Goal: Find specific page/section: Find specific page/section

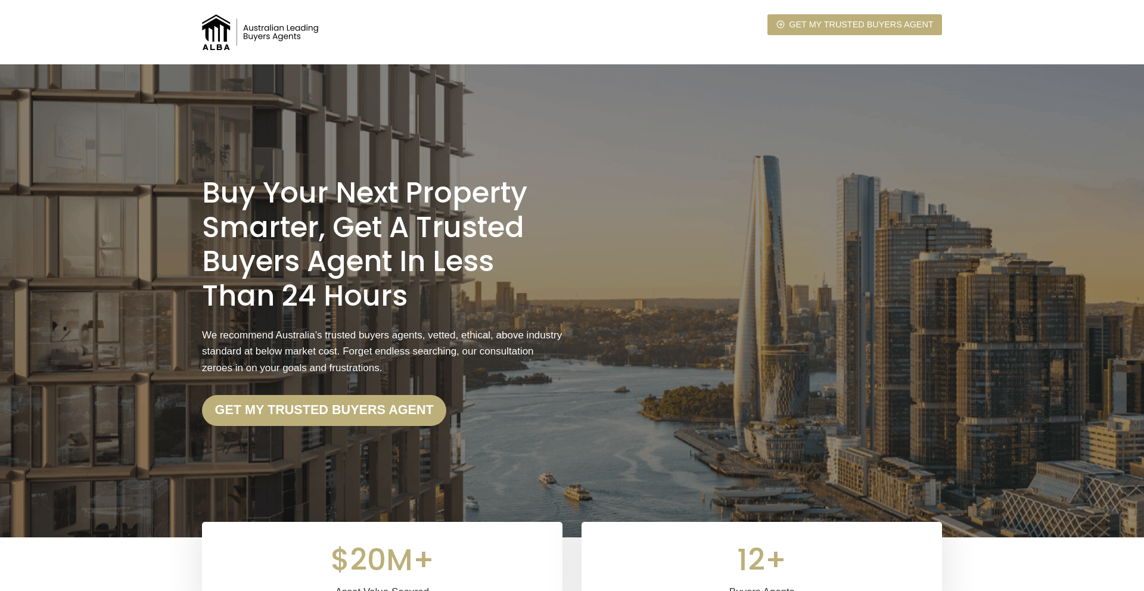
click at [281, 40] on img at bounding box center [261, 32] width 119 height 36
click at [275, 35] on img at bounding box center [261, 32] width 119 height 36
click at [217, 33] on img at bounding box center [261, 32] width 119 height 36
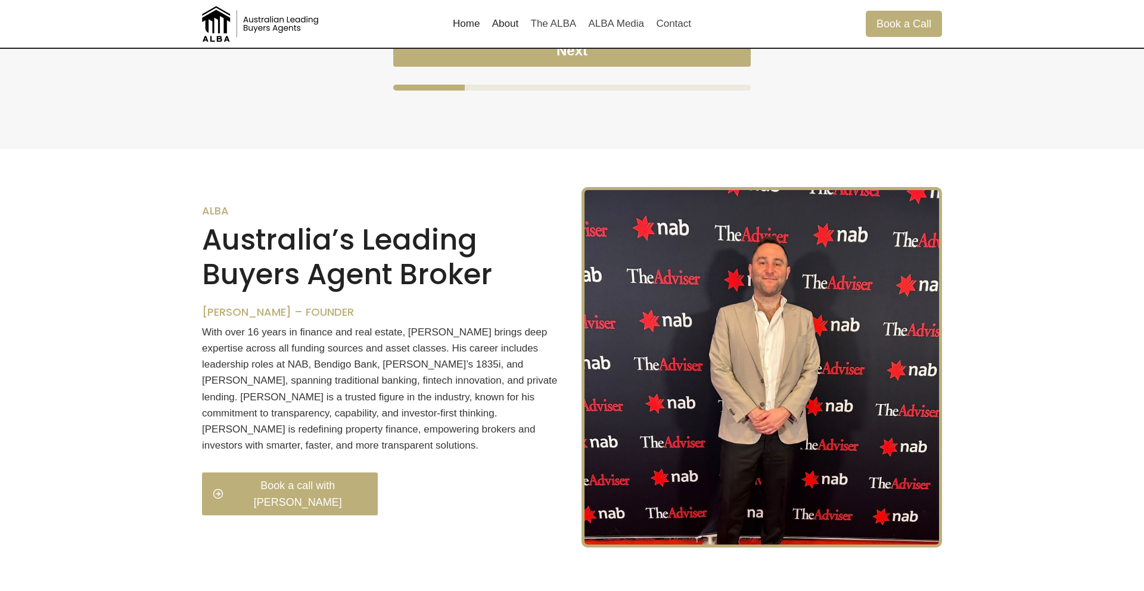
scroll to position [1154, 0]
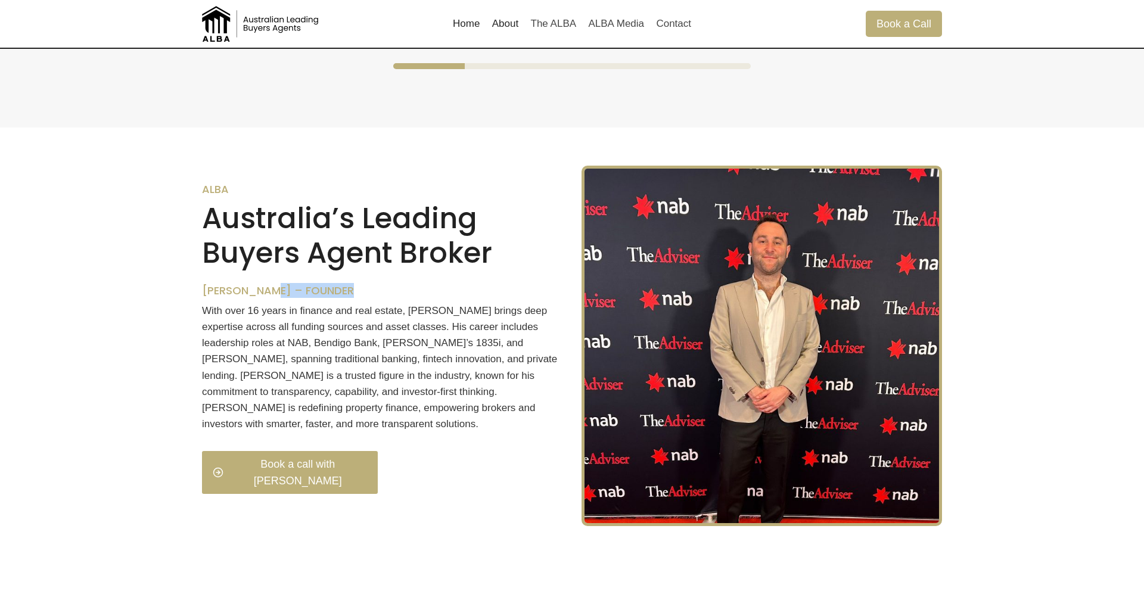
drag, startPoint x: 364, startPoint y: 305, endPoint x: 270, endPoint y: 305, distance: 93.5
click at [270, 297] on h6 "Thomas Mifsud – Founder" at bounding box center [382, 290] width 360 height 13
click at [231, 297] on h6 "Thomas Mifsud – Founder" at bounding box center [382, 290] width 360 height 13
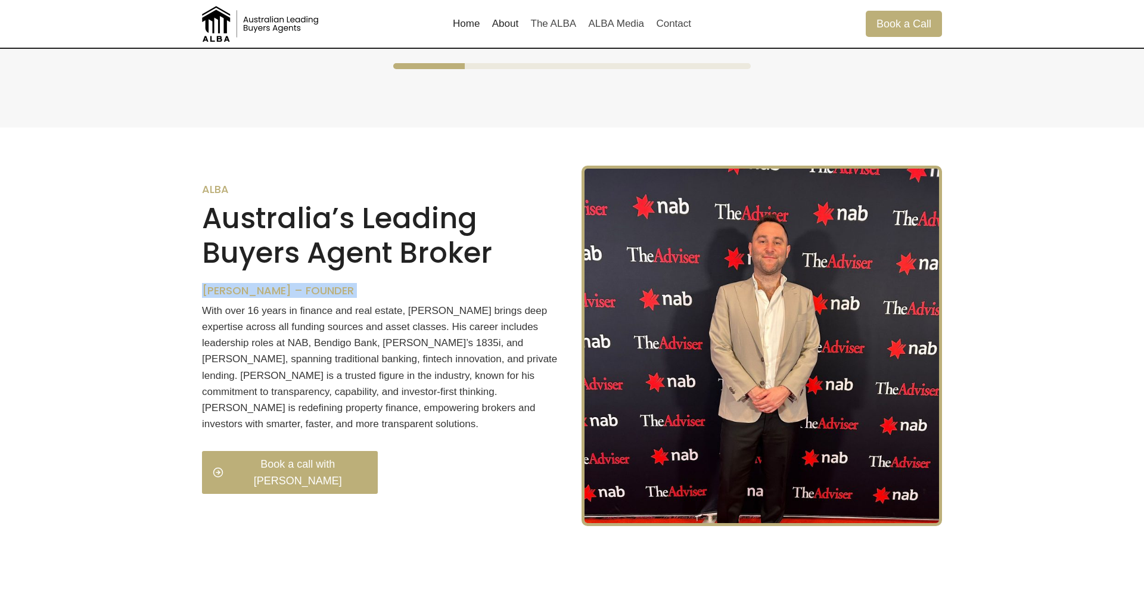
copy div "Thomas Mifsud – Founder"
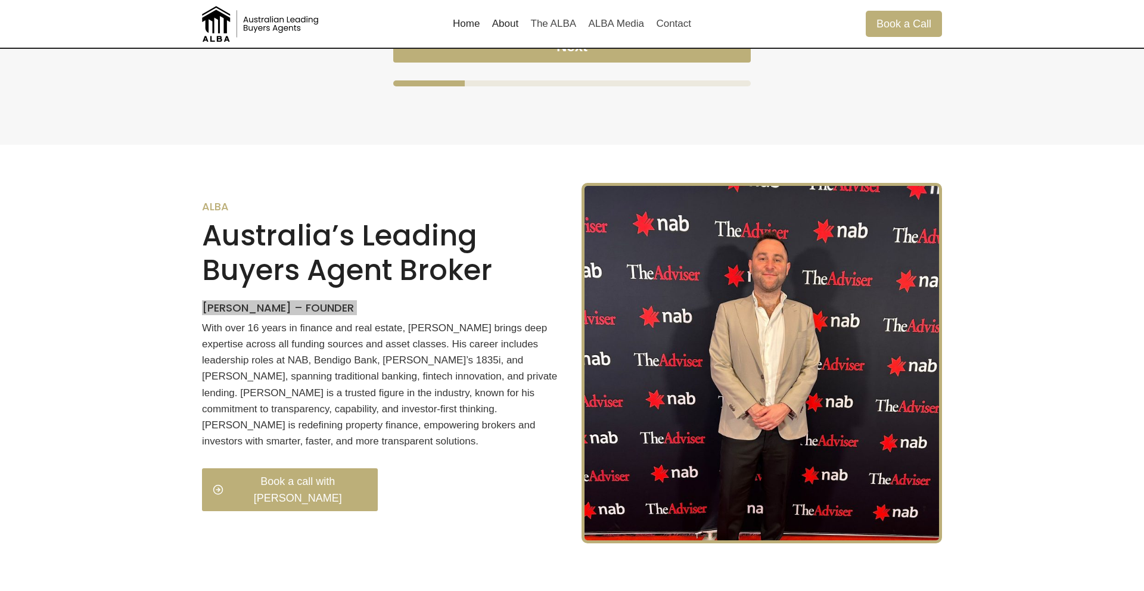
scroll to position [1145, 0]
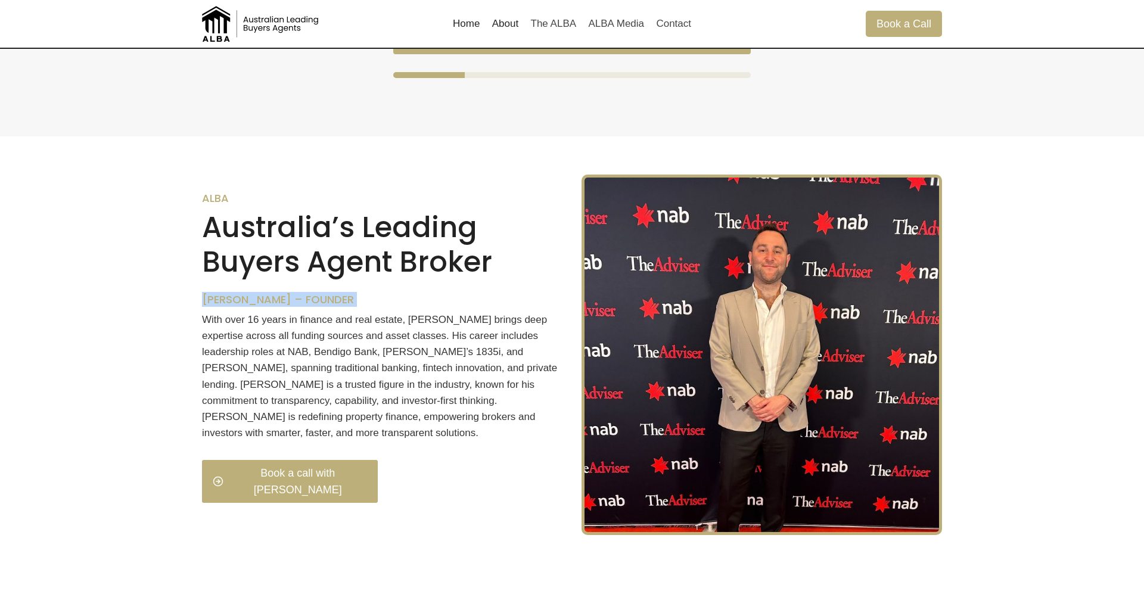
click at [333, 382] on p "With over 16 years in finance and real estate, Thomas brings deep expertise acr…" at bounding box center [382, 377] width 360 height 130
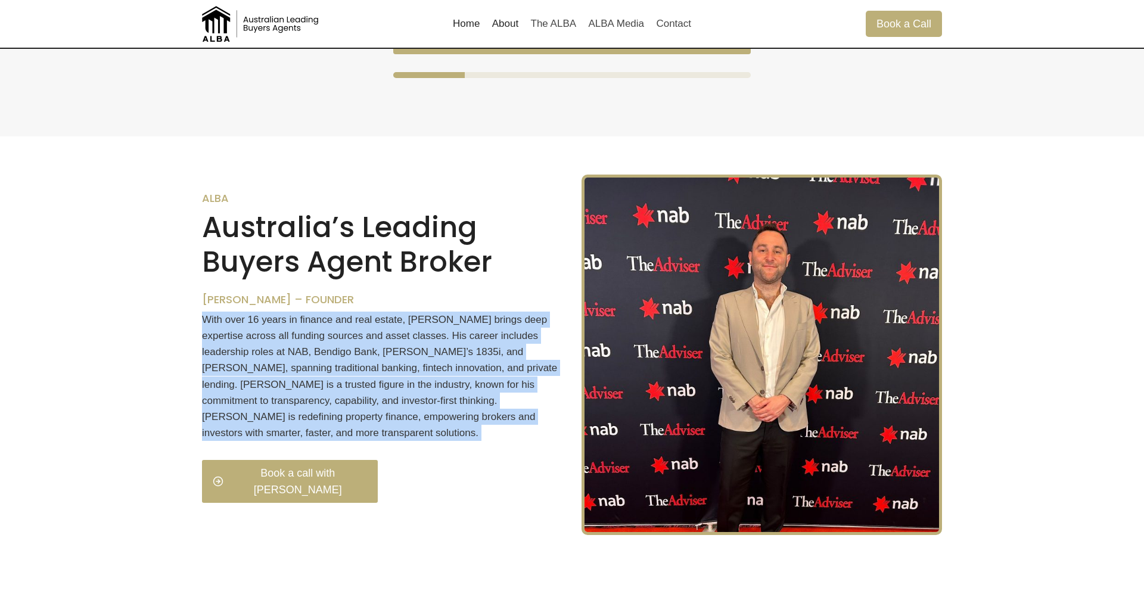
click at [333, 382] on p "With over 16 years in finance and real estate, Thomas brings deep expertise acr…" at bounding box center [382, 377] width 360 height 130
copy div "With over 16 years in finance and real estate, Thomas brings deep expertise acr…"
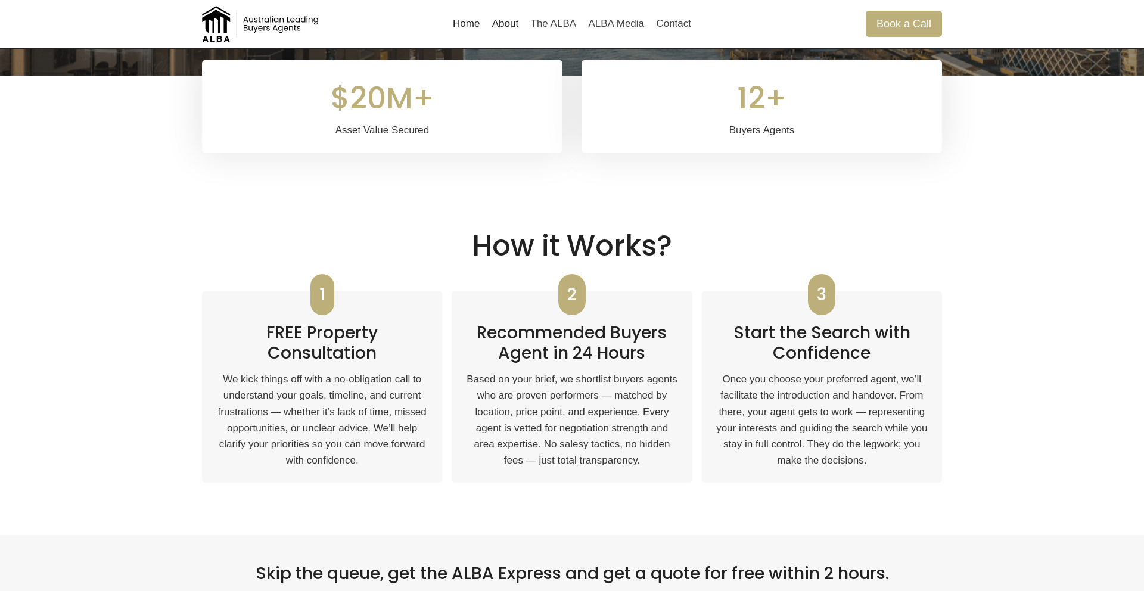
scroll to position [0, 0]
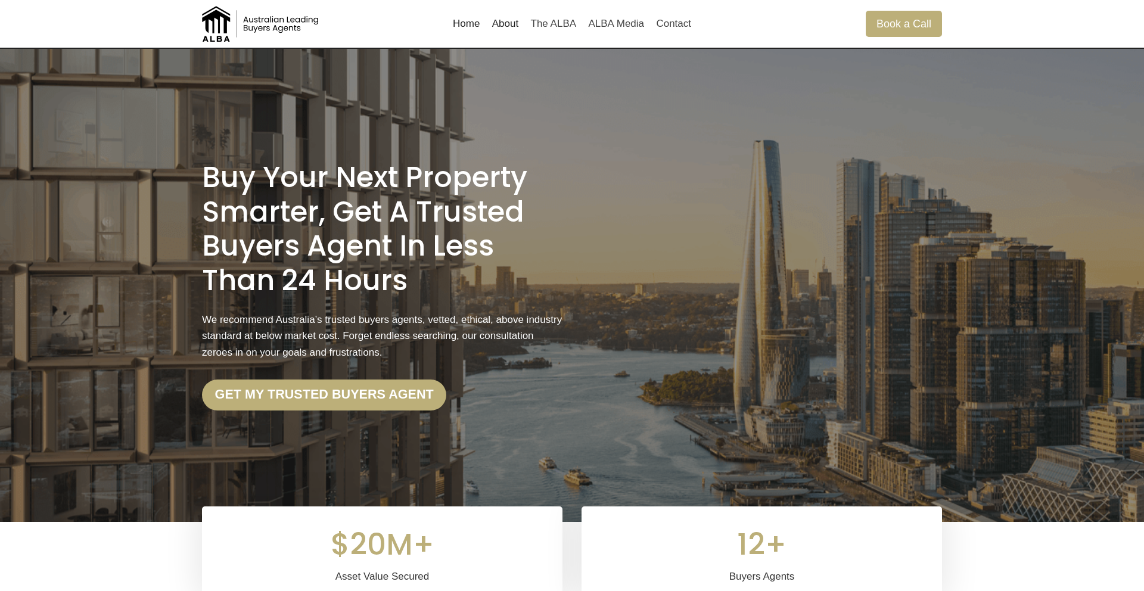
click at [194, 202] on div "Buy Your Next Property Smarter, Get a Trusted Buyers Agent in less than 24 Hour…" at bounding box center [572, 285] width 769 height 473
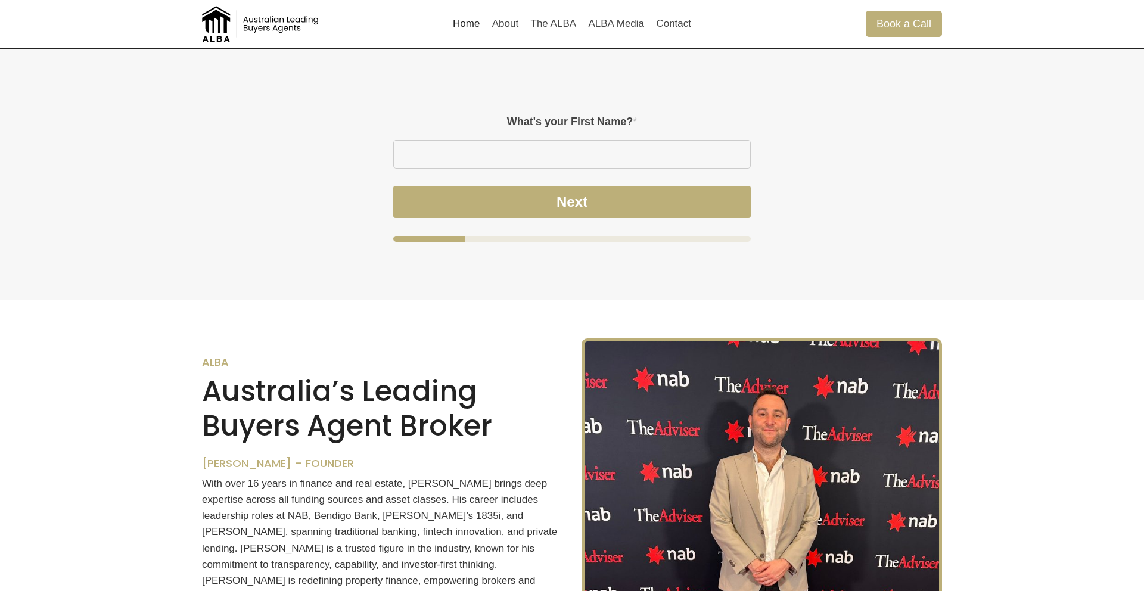
click at [385, 144] on div "Please enable JavaScript in your browser to complete this form. – Step 1 of 4 W…" at bounding box center [571, 170] width 417 height 204
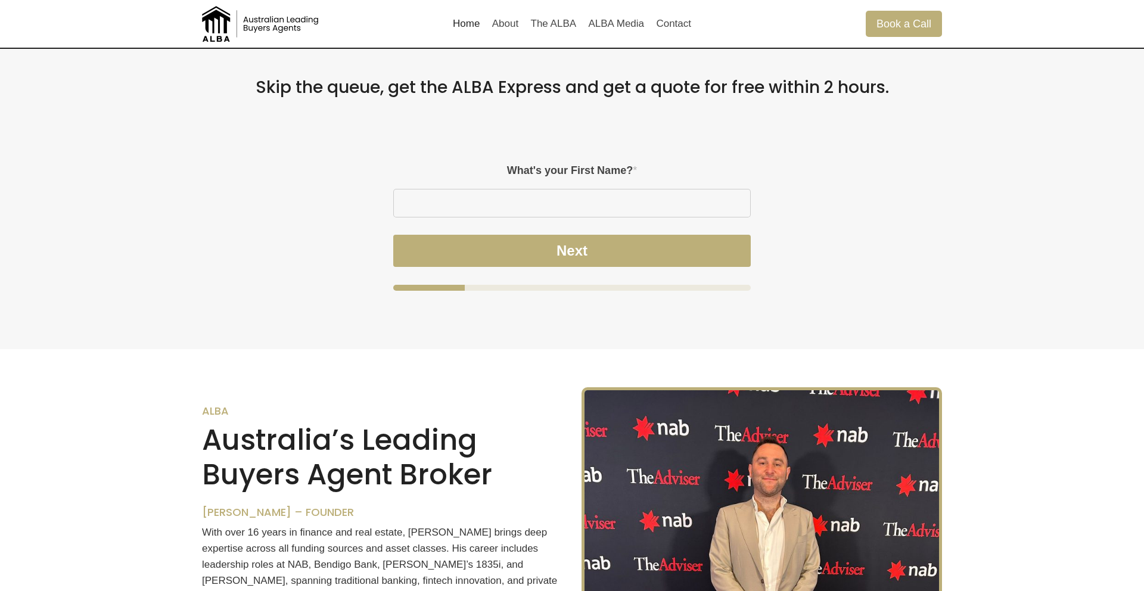
scroll to position [932, 0]
